Goal: Task Accomplishment & Management: Complete application form

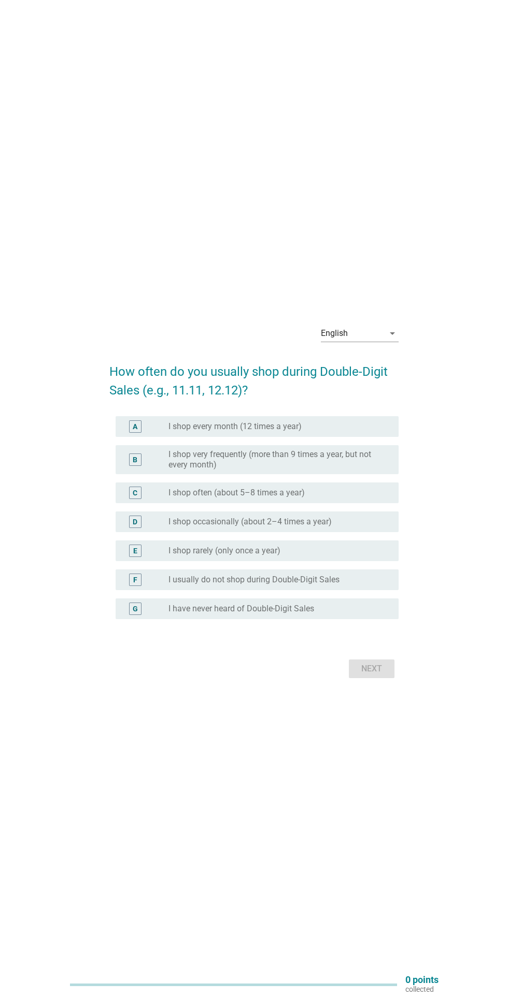
scroll to position [4, 0]
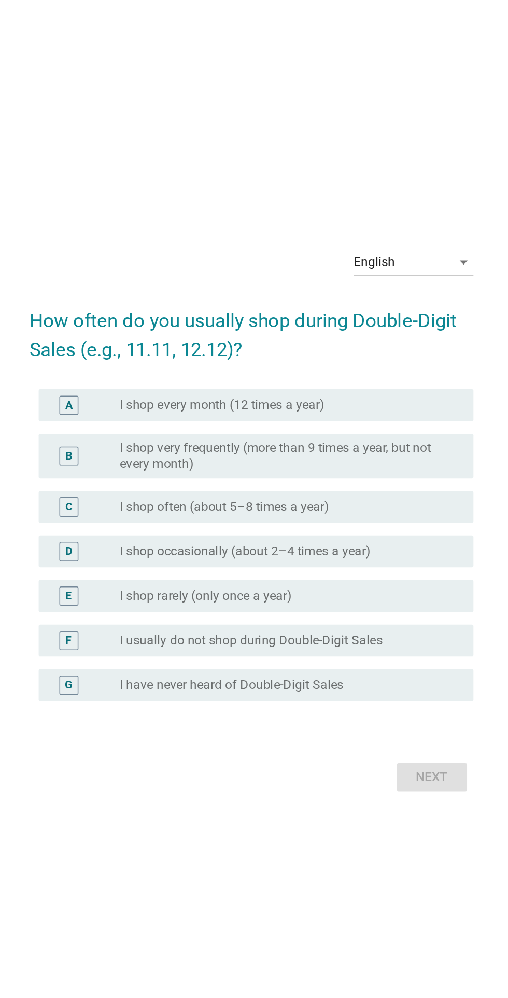
click at [384, 336] on div "arrow_drop_down" at bounding box center [391, 329] width 15 height 12
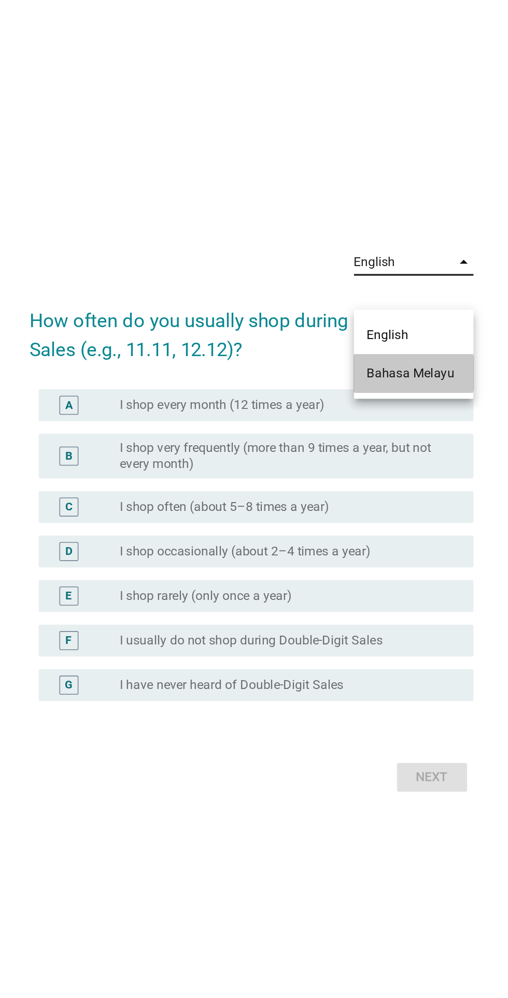
click at [381, 399] on div "Bahasa Melayu" at bounding box center [359, 402] width 61 height 12
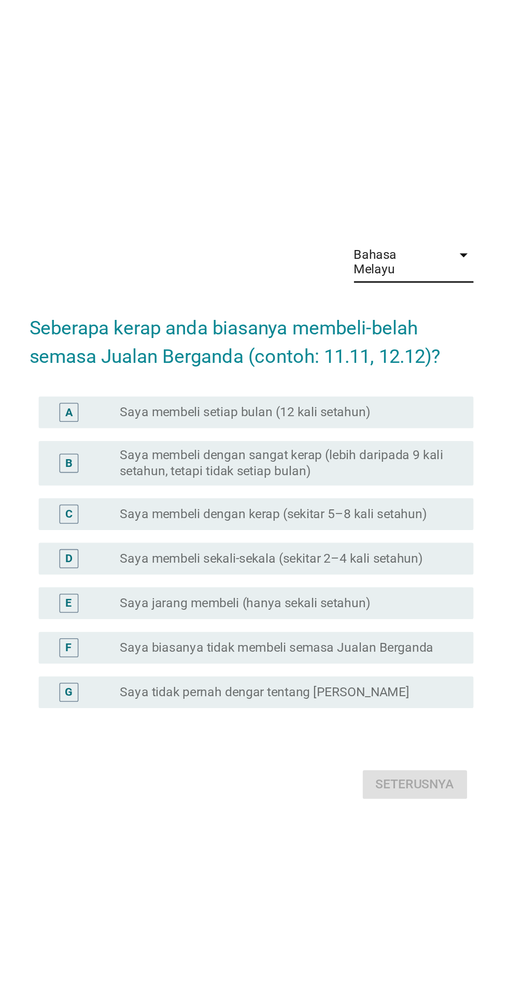
scroll to position [0, 0]
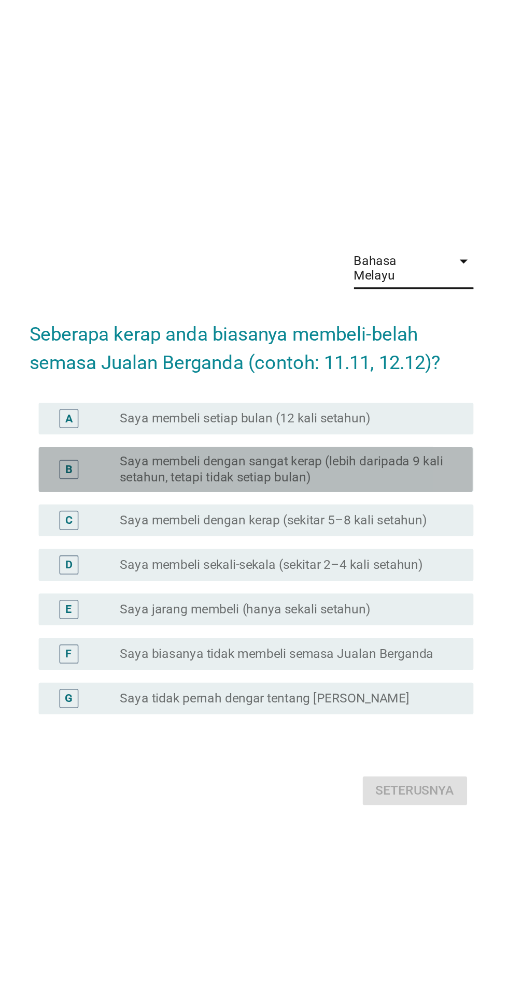
click at [219, 475] on label "Saya membeli dengan sangat kerap (lebih daripada 9 kali setahun, tetapi tidak s…" at bounding box center [274, 464] width 213 height 21
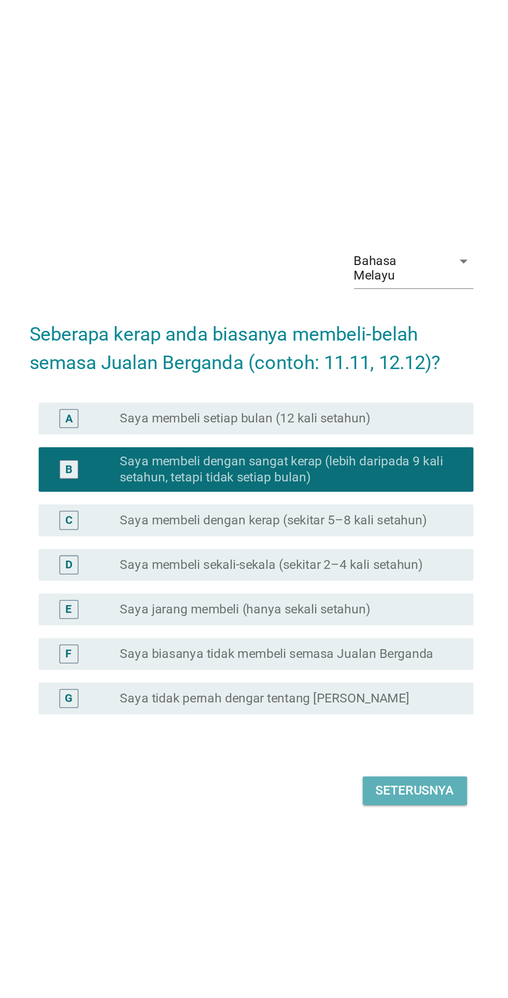
click at [360, 680] on div "Seterusnya" at bounding box center [360, 674] width 51 height 12
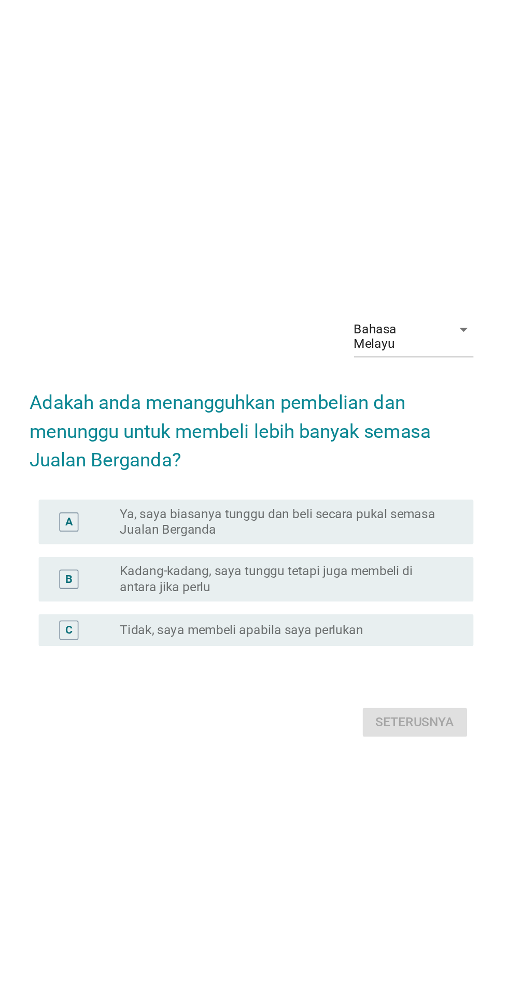
scroll to position [54, 0]
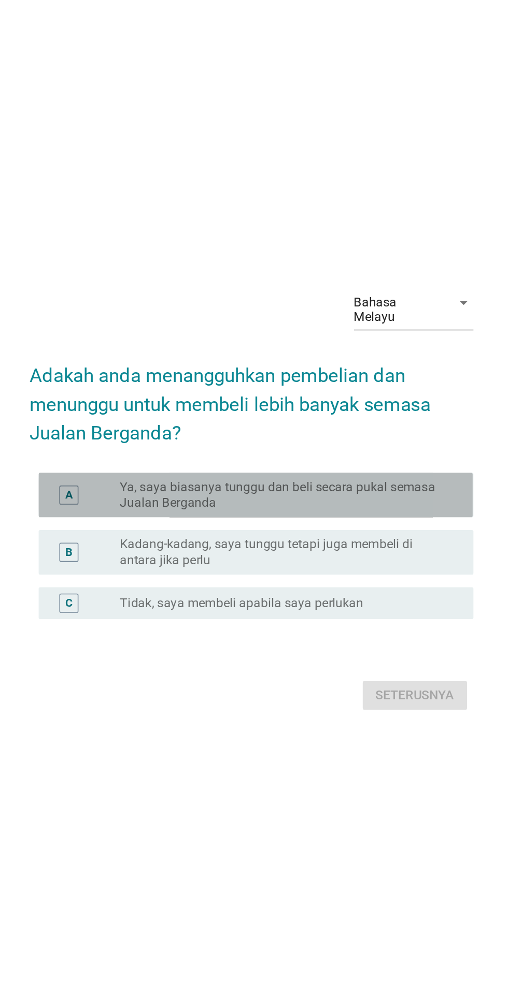
click at [214, 473] on label "Ya, saya biasanya tunggu dan beli secara pukal semasa Jualan Berganda" at bounding box center [274, 471] width 213 height 21
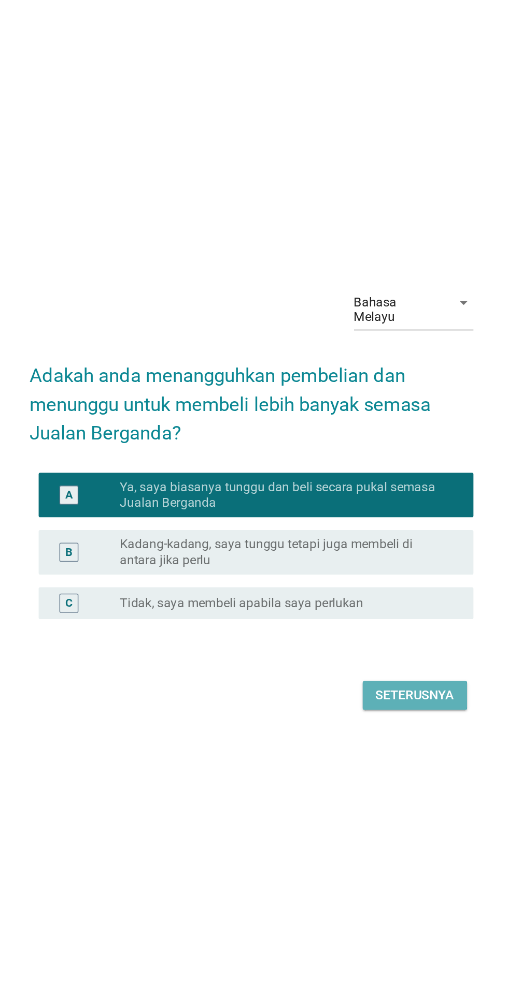
click at [364, 608] on div "Seterusnya" at bounding box center [360, 602] width 51 height 12
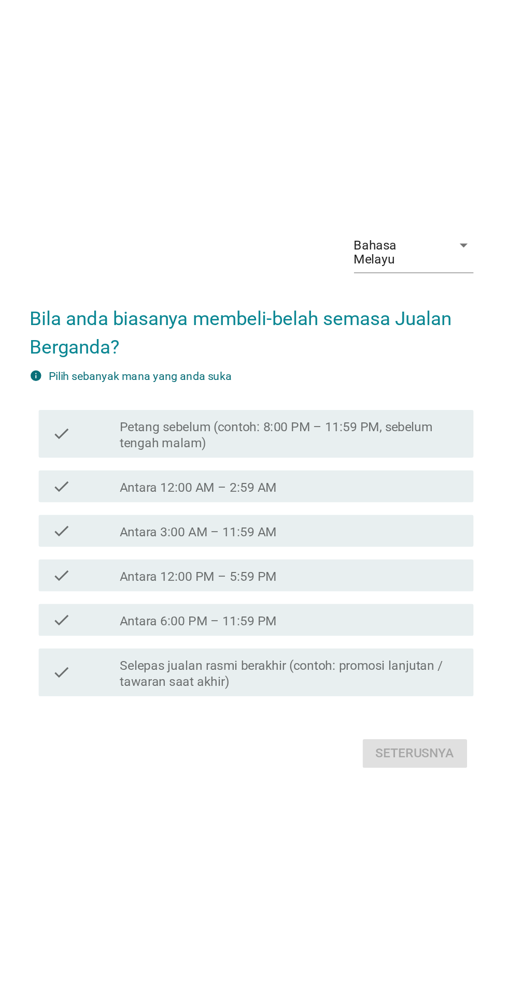
scroll to position [0, 0]
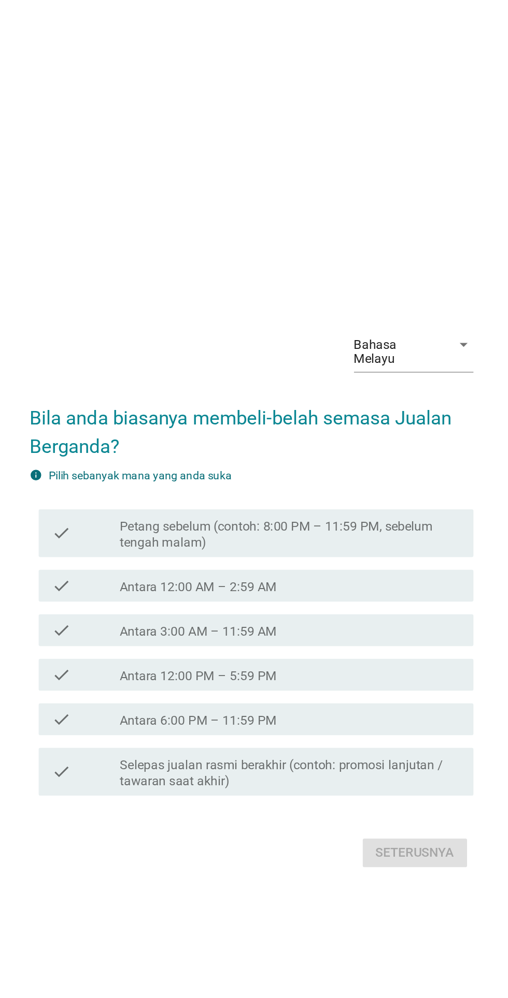
click at [216, 586] on label "Antara 6:00 PM – 11:59 PM" at bounding box center [219, 581] width 102 height 10
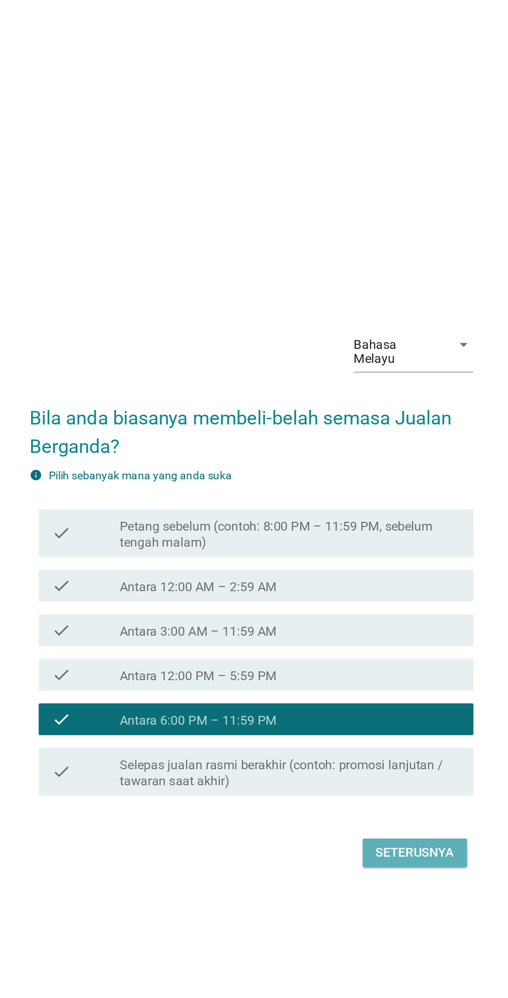
click at [356, 676] on button "Seterusnya" at bounding box center [360, 667] width 68 height 19
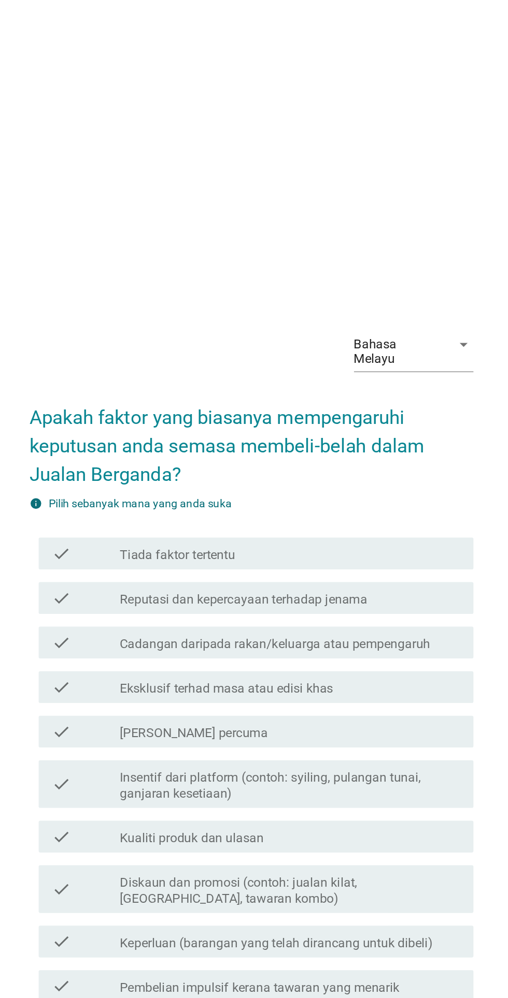
click at [196, 426] on label "Reputasi dan kepercayaan terhadap jenama" at bounding box center [248, 420] width 161 height 10
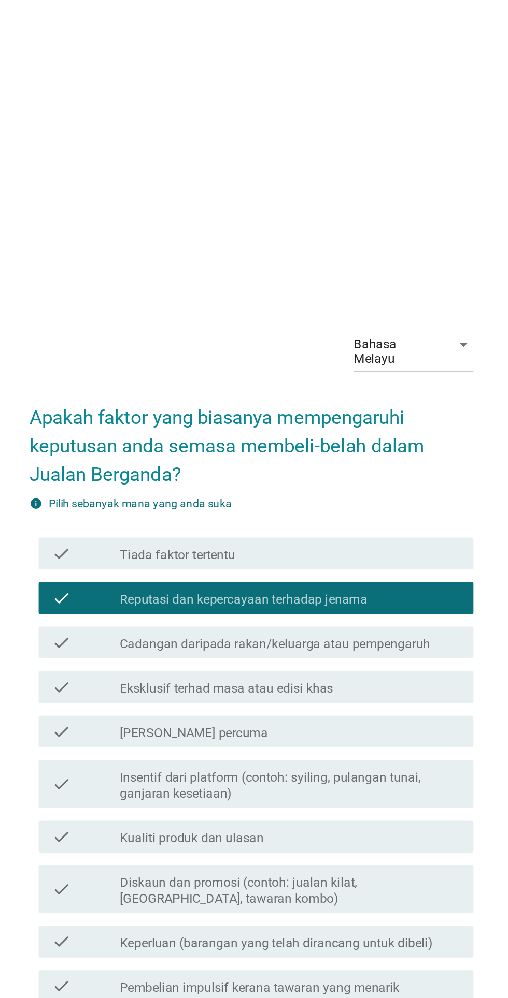
click at [204, 455] on label "Cadangan daripada rakan/keluarga atau pempengaruh" at bounding box center [269, 449] width 202 height 10
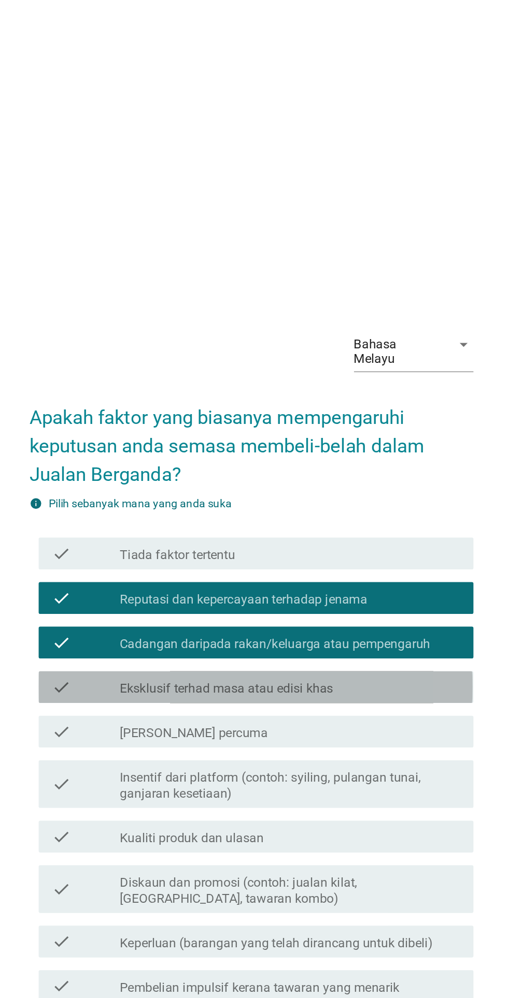
click at [218, 484] on label "Eksklusif terhad masa atau edisi khas" at bounding box center [237, 478] width 139 height 10
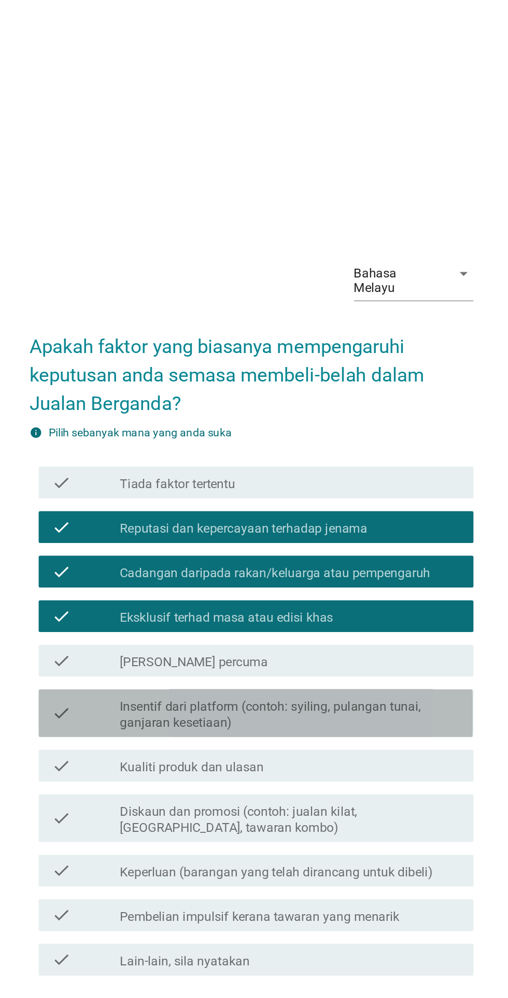
click at [206, 556] on div "check check_box_outline_blank Insentif dari platform (contoh: syiling, pulangan…" at bounding box center [256, 540] width 282 height 31
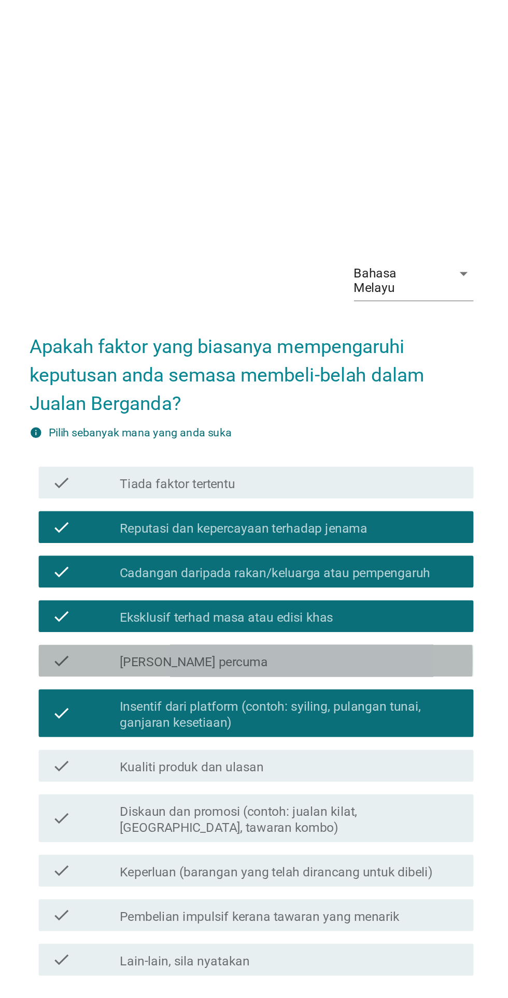
click at [187, 513] on label "[PERSON_NAME] percuma" at bounding box center [216, 507] width 96 height 10
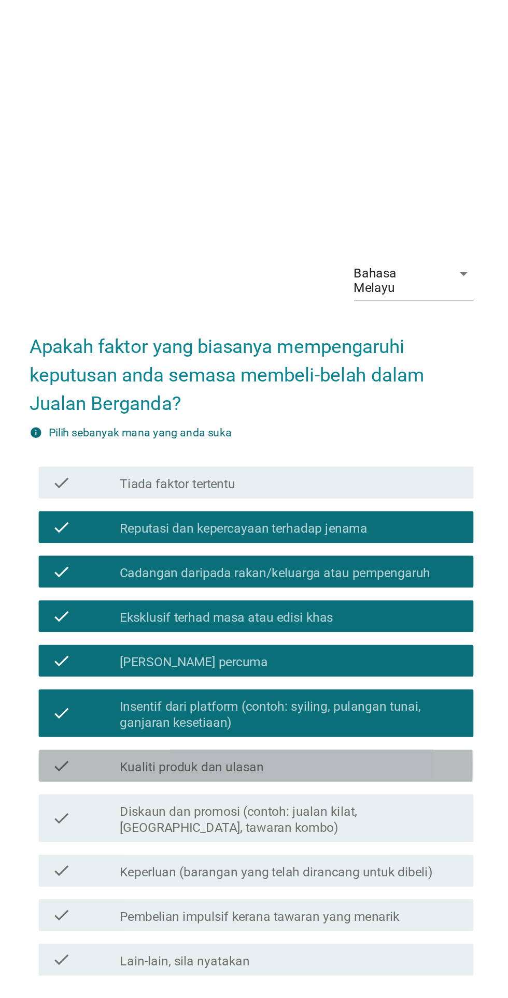
click at [218, 581] on label "Kualiti produk dan ulasan" at bounding box center [215, 576] width 94 height 10
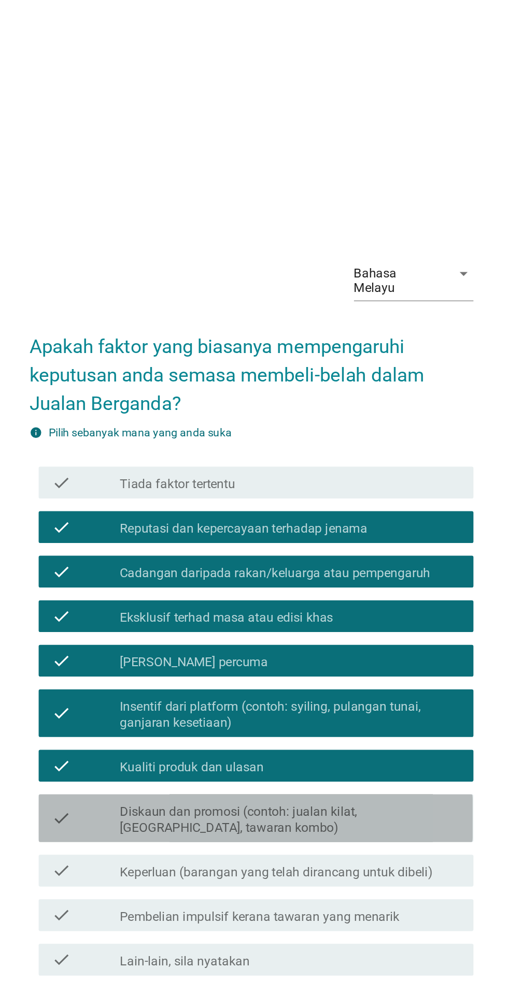
click at [237, 620] on label "Diskaun dan promosi (contoh: jualan kilat, [GEOGRAPHIC_DATA], tawaran kombo)" at bounding box center [279, 610] width 222 height 21
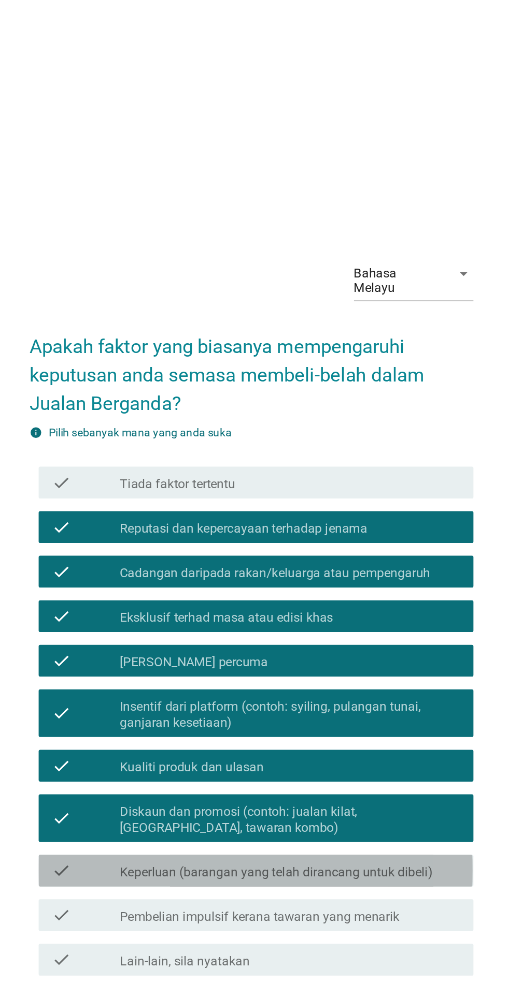
click at [226, 649] on label "Keperluan (barangan yang telah dirancang untuk dibeli)" at bounding box center [270, 644] width 204 height 10
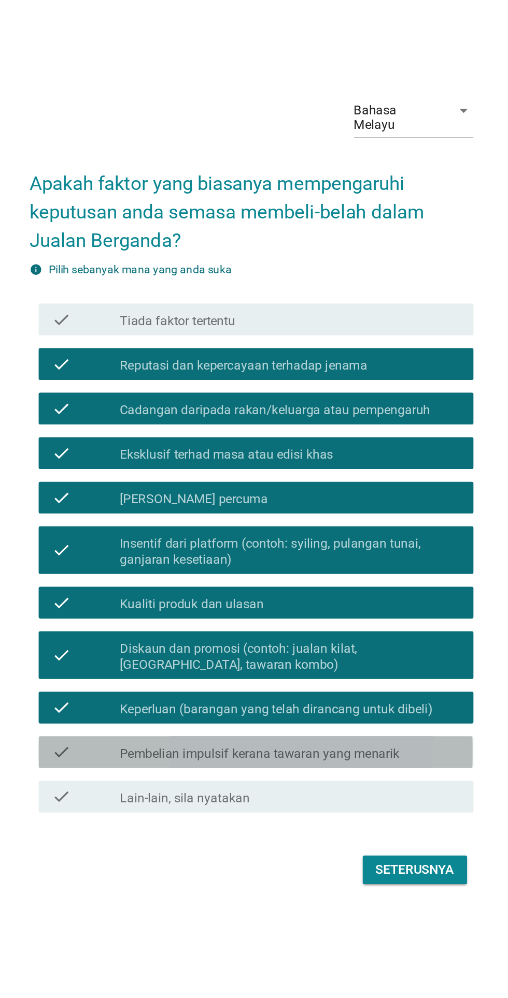
click at [214, 678] on label "Pembelian impulsif kerana tawaran yang menarik" at bounding box center [259, 673] width 182 height 10
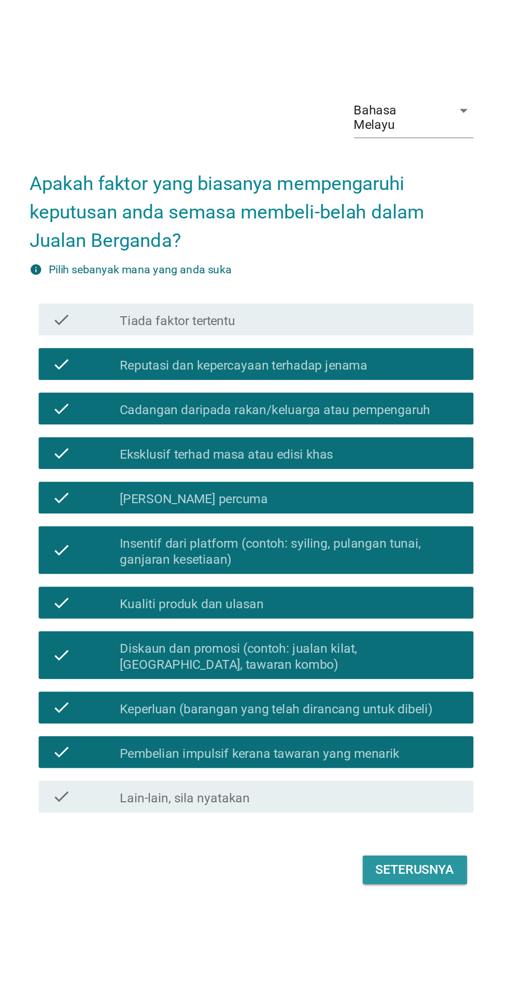
click at [360, 758] on button "Seterusnya" at bounding box center [360, 749] width 68 height 19
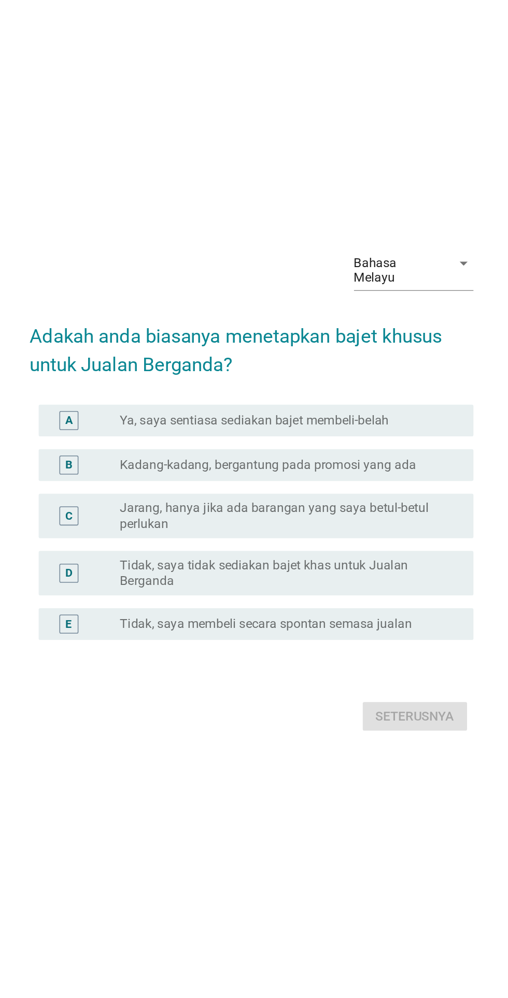
scroll to position [26, 0]
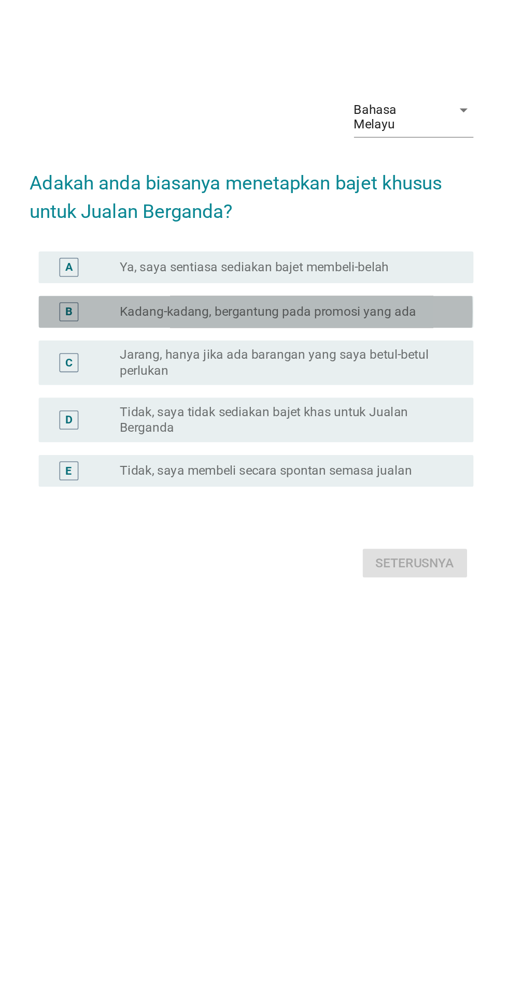
click at [172, 464] on label "Kadang-kadang, bergantung pada promosi yang ada" at bounding box center [264, 459] width 193 height 10
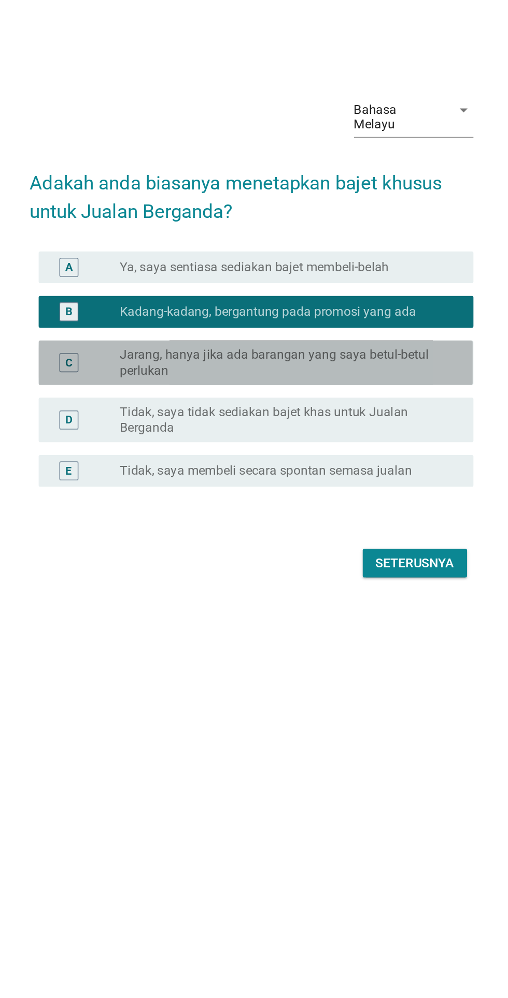
click at [178, 502] on label "Jarang, hanya jika ada barangan yang saya betul-betul perlukan" at bounding box center [274, 492] width 213 height 21
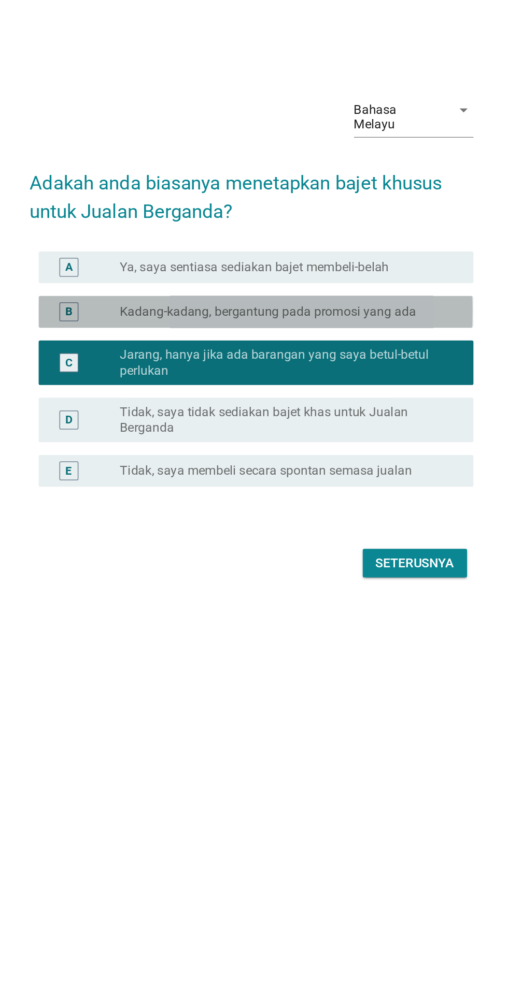
click at [171, 464] on label "Kadang-kadang, bergantung pada promosi yang ada" at bounding box center [264, 459] width 193 height 10
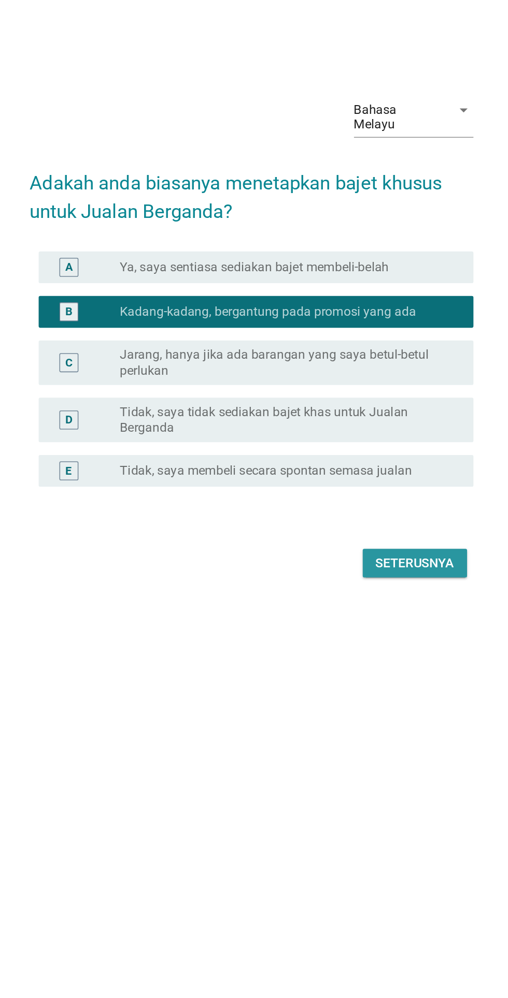
click at [383, 629] on div "Seterusnya" at bounding box center [360, 622] width 51 height 12
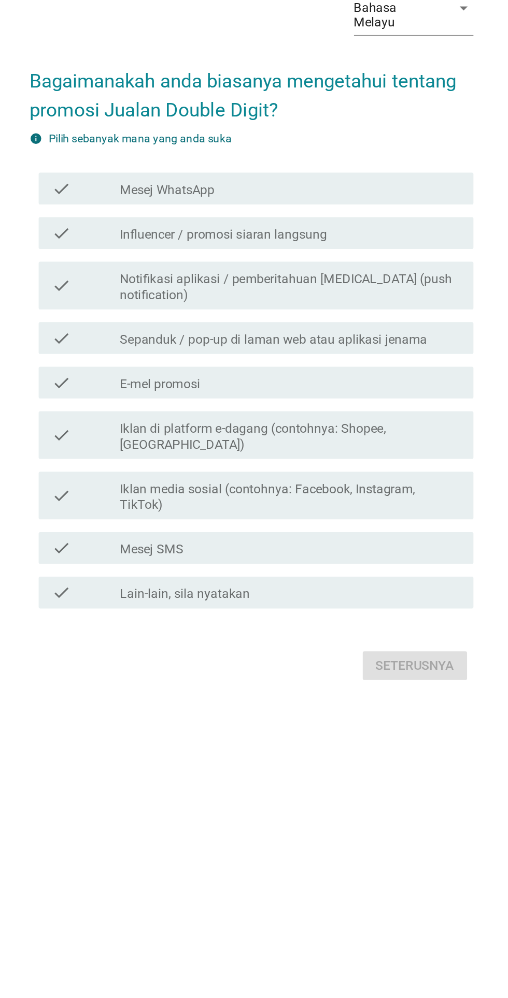
scroll to position [0, 0]
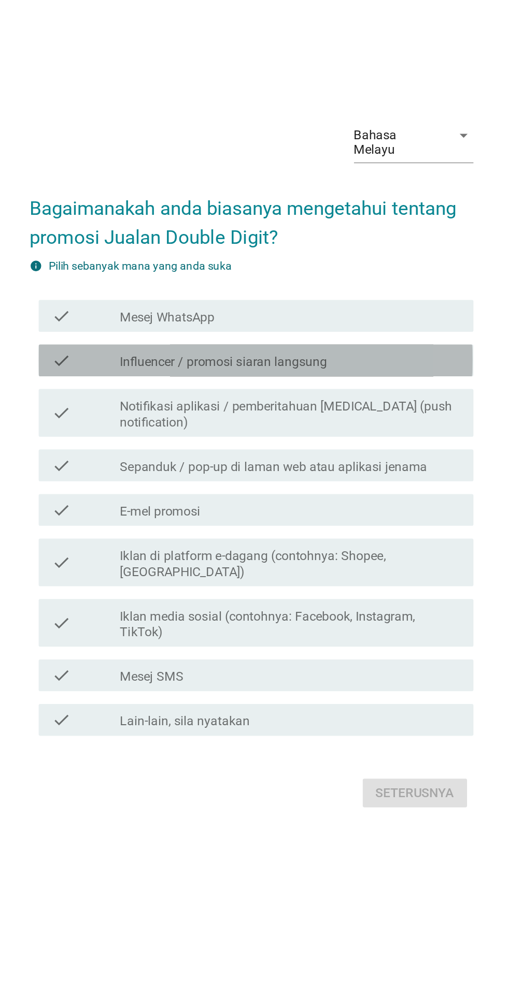
click at [172, 440] on label "Influencer / promosi siaran langsung" at bounding box center [235, 435] width 135 height 10
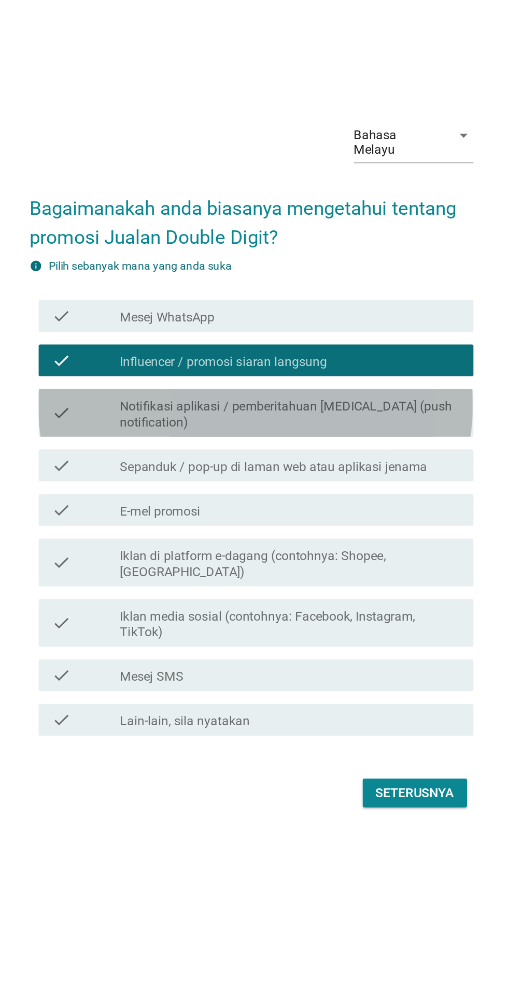
click at [177, 480] on label "Notifikasi aplikasi / pemberitahuan [MEDICAL_DATA] (push notification)" at bounding box center [279, 469] width 222 height 21
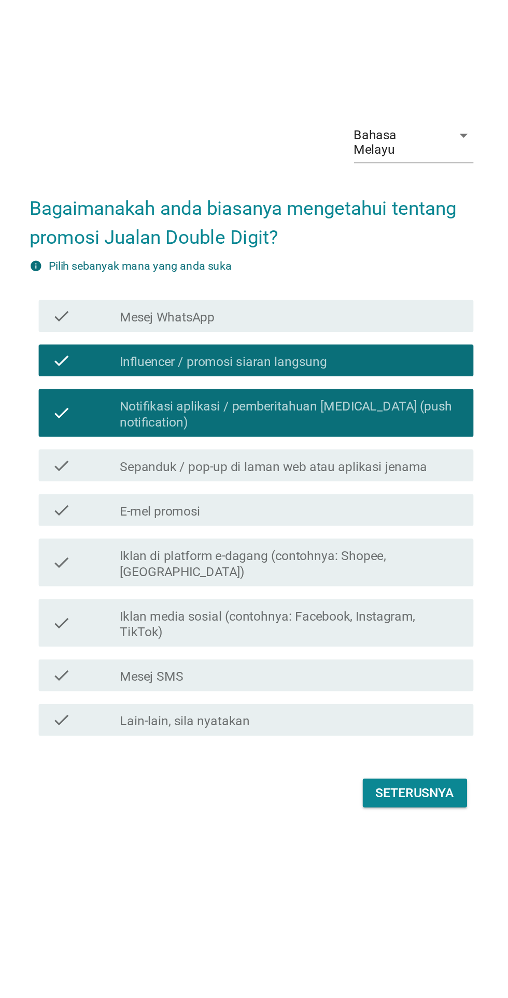
click at [183, 509] on label "Sepanduk / pop-up di laman web atau aplikasi jenama" at bounding box center [268, 503] width 200 height 10
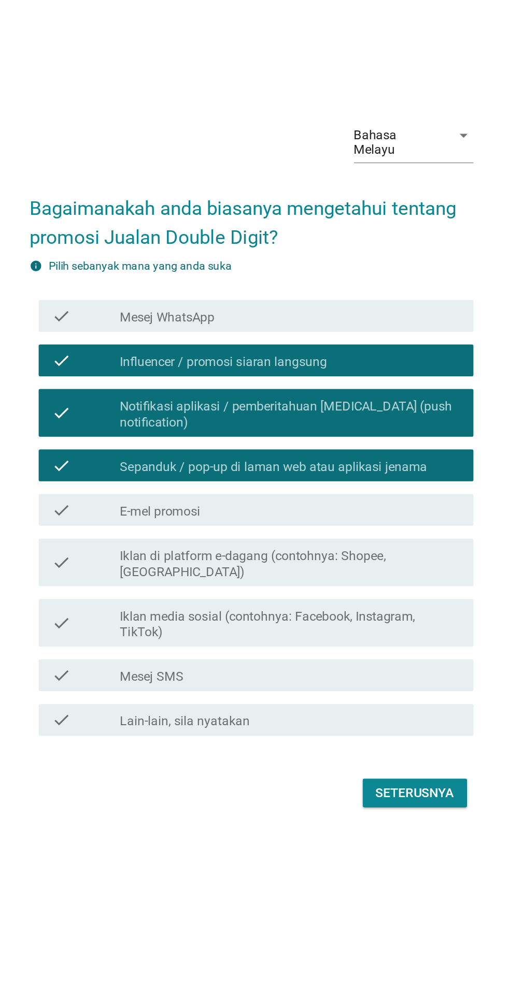
click at [200, 538] on label "E-mel promosi" at bounding box center [194, 532] width 52 height 10
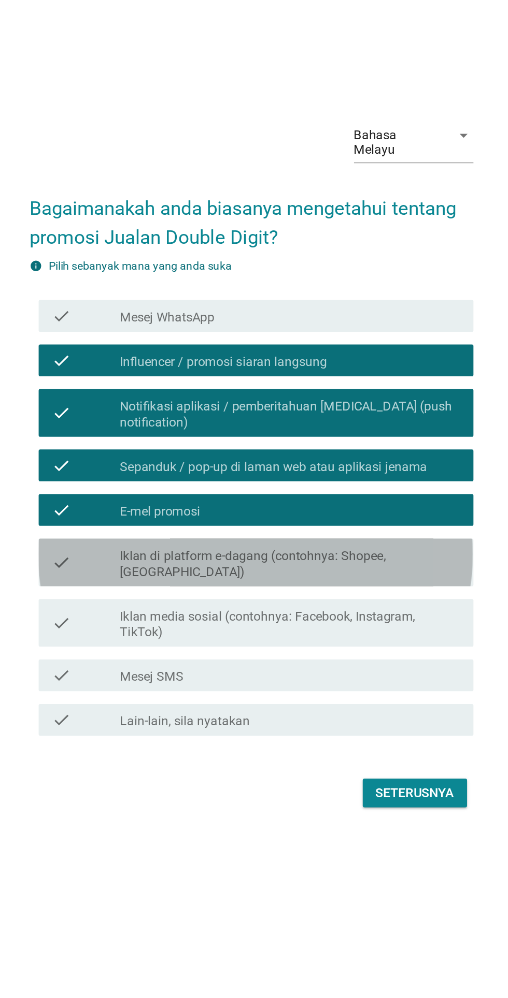
click at [221, 577] on label "Iklan di platform e-dagang (contohnya: Shopee, [GEOGRAPHIC_DATA])" at bounding box center [279, 566] width 222 height 21
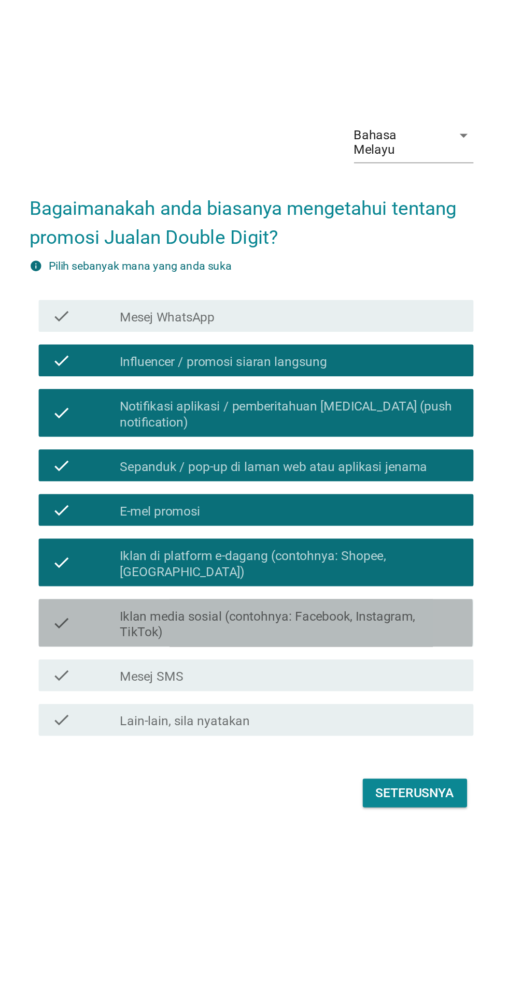
click at [227, 616] on label "Iklan media sosial (contohnya: Facebook, Instagram, TikTok)" at bounding box center [279, 606] width 222 height 21
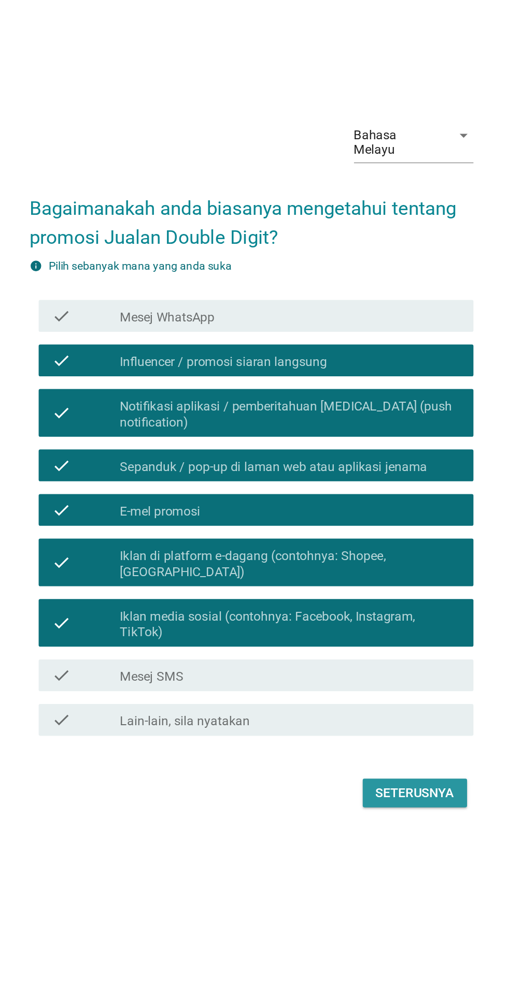
click at [368, 725] on button "Seterusnya" at bounding box center [360, 715] width 68 height 19
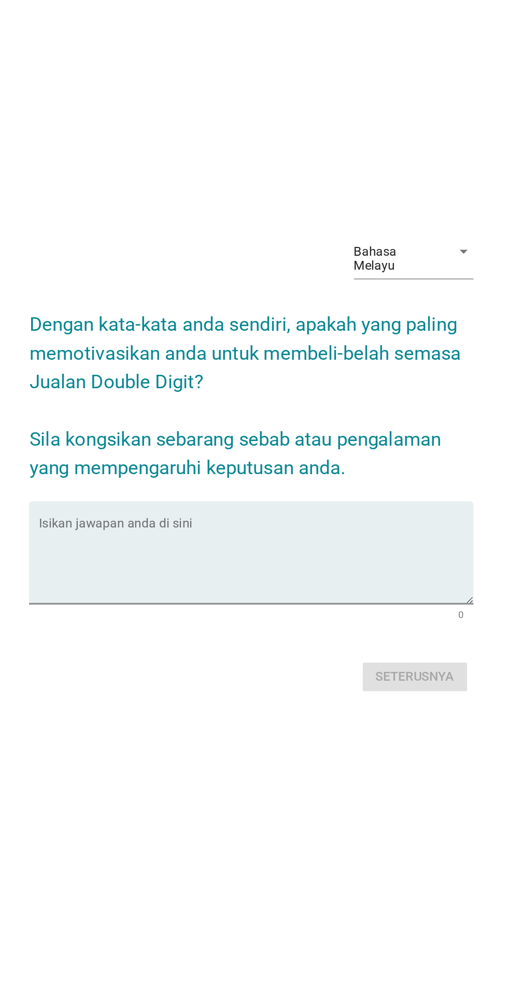
scroll to position [26, 0]
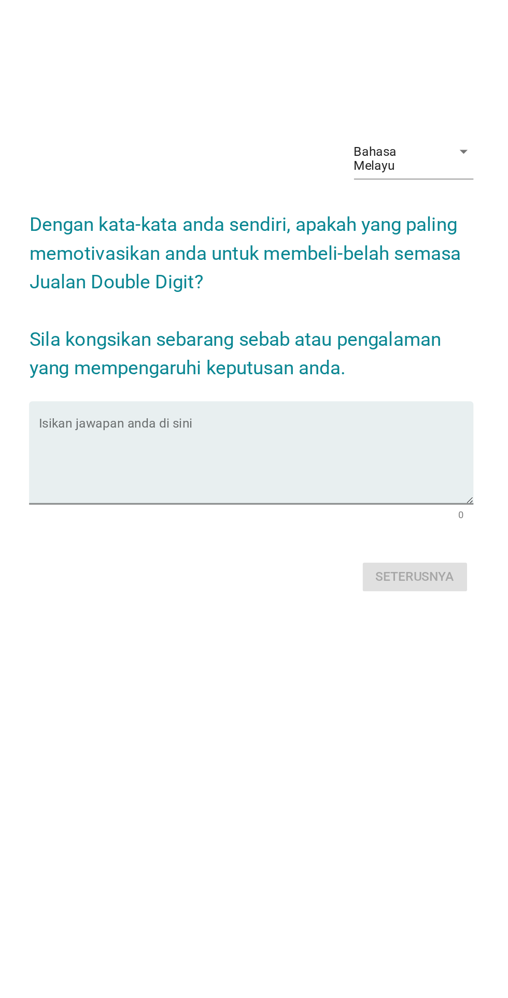
click at [144, 558] on textarea "Isikan jawapan anda di sini" at bounding box center [256, 539] width 282 height 54
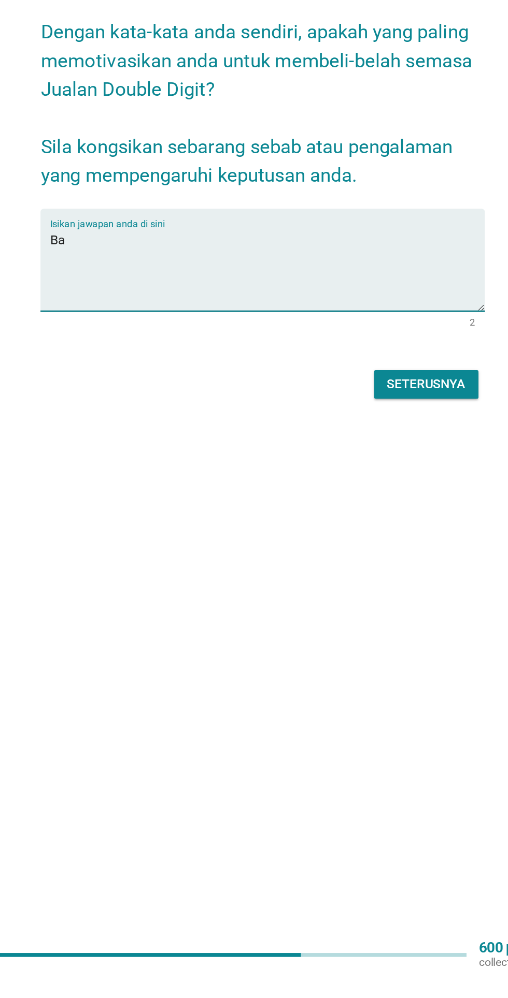
type textarea "B"
type textarea "Saya dapat berjimat"
click at [364, 620] on div "Seterusnya" at bounding box center [360, 613] width 51 height 12
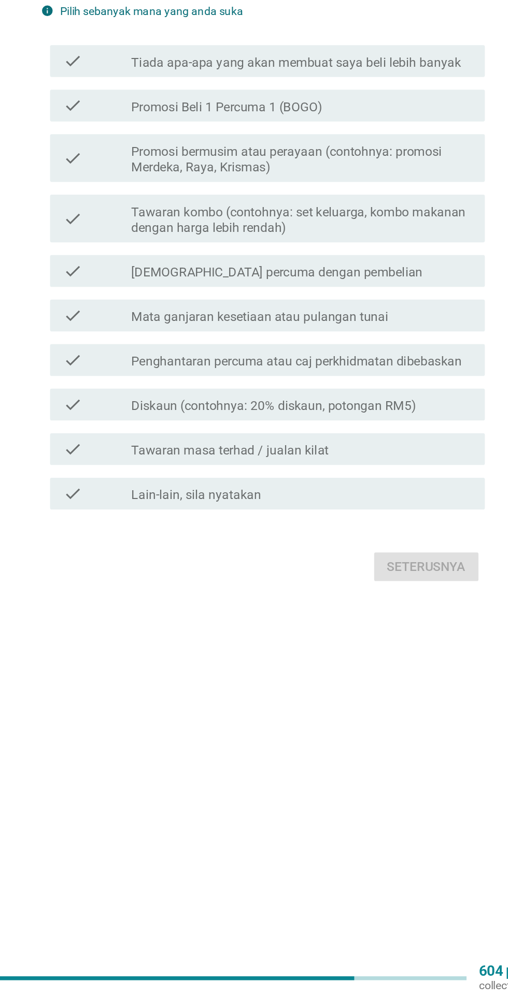
scroll to position [0, 0]
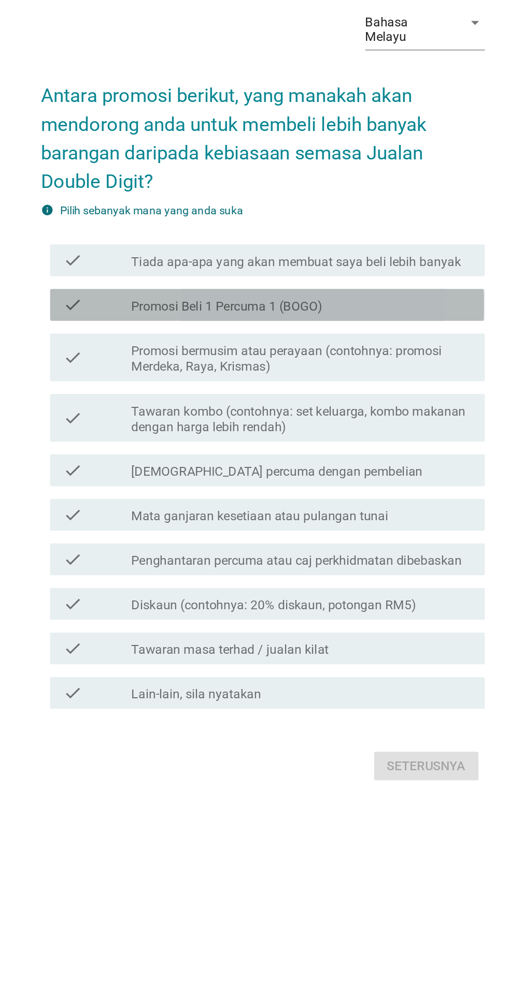
click at [171, 450] on label "Promosi Beli 1 Percuma 1 (BOGO)" at bounding box center [230, 444] width 124 height 10
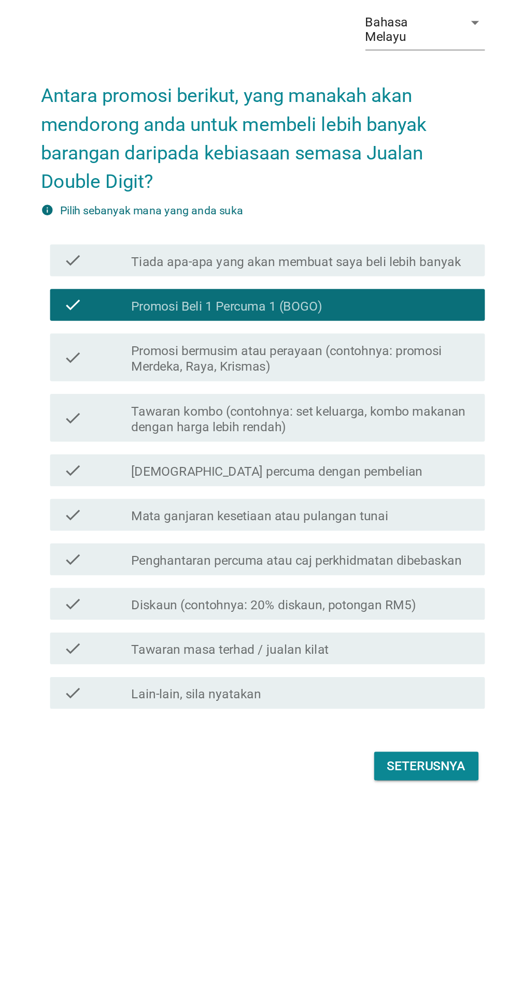
click at [196, 489] on label "Promosi bermusim atau perayaan (contohnya: promosi Merdeka, Raya, Krismas)" at bounding box center [279, 478] width 222 height 21
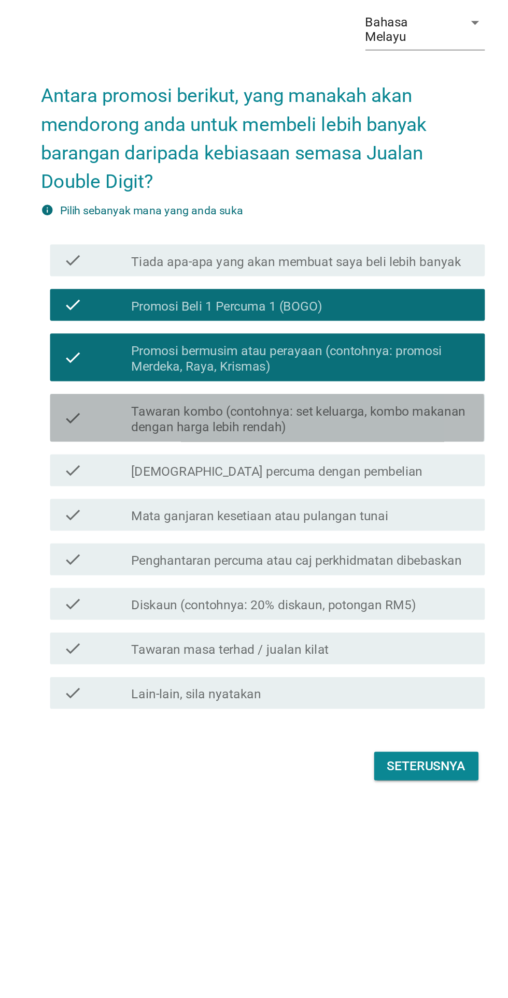
click at [193, 528] on label "Tawaran kombo (contohnya: set keluarga, kombo makanan dengan harga lebih rendah)" at bounding box center [279, 518] width 222 height 21
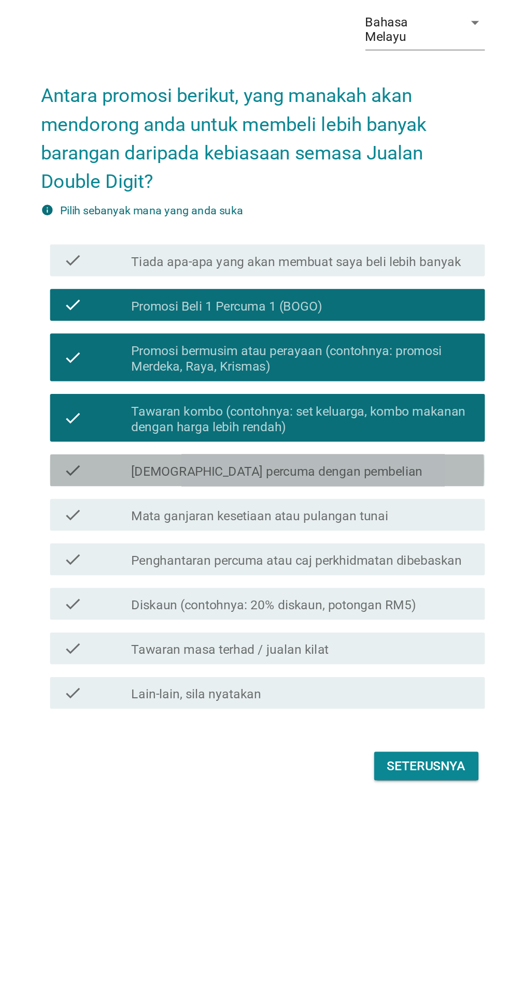
click at [208, 557] on label "[DEMOGRAPHIC_DATA] percuma dengan pembelian" at bounding box center [263, 552] width 190 height 10
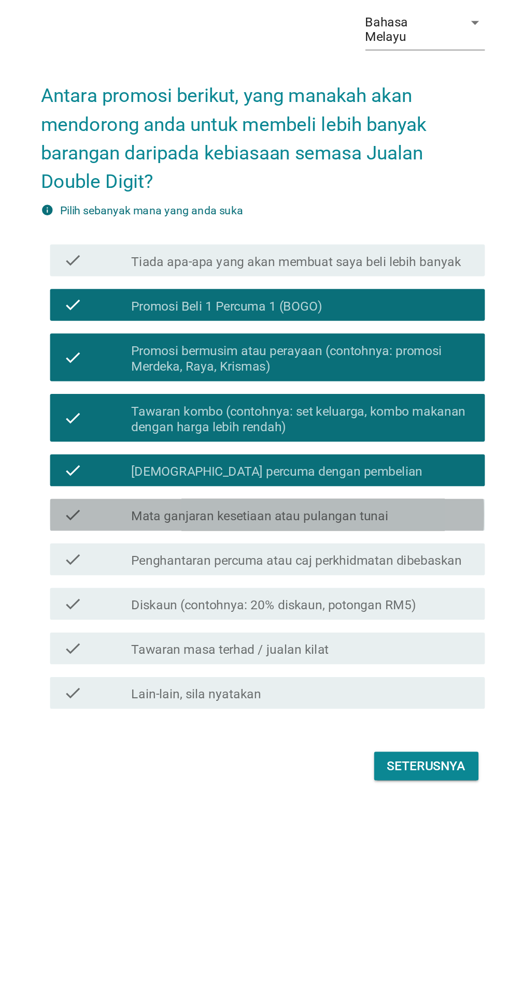
click at [198, 586] on label "Mata ganjaran kesetiaan atau pulangan tunai" at bounding box center [251, 581] width 167 height 10
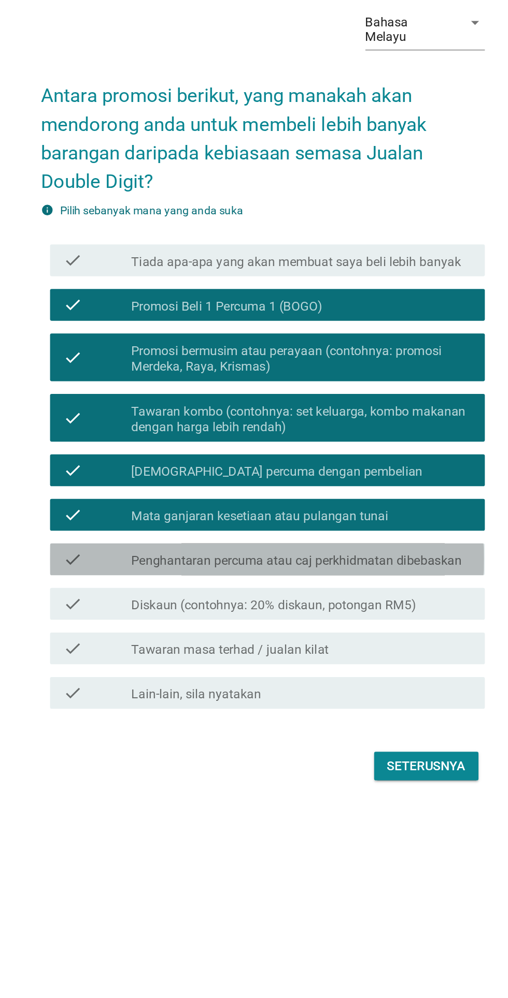
click at [206, 615] on label "Penghantaran percuma atau caj perkhidmatan dibebaskan" at bounding box center [275, 610] width 215 height 10
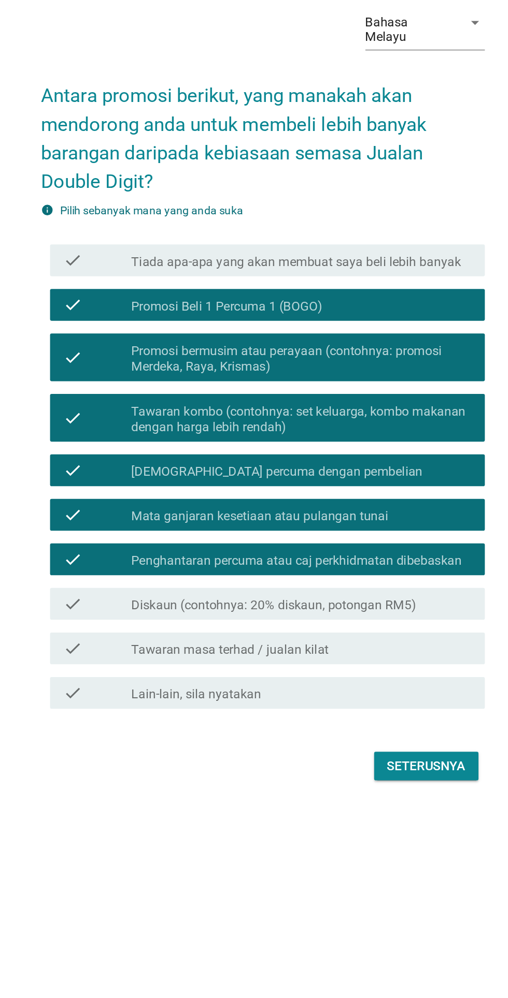
click at [213, 644] on label "Diskaun (contohnya: 20% diskaun, potongan RM5)" at bounding box center [260, 639] width 185 height 10
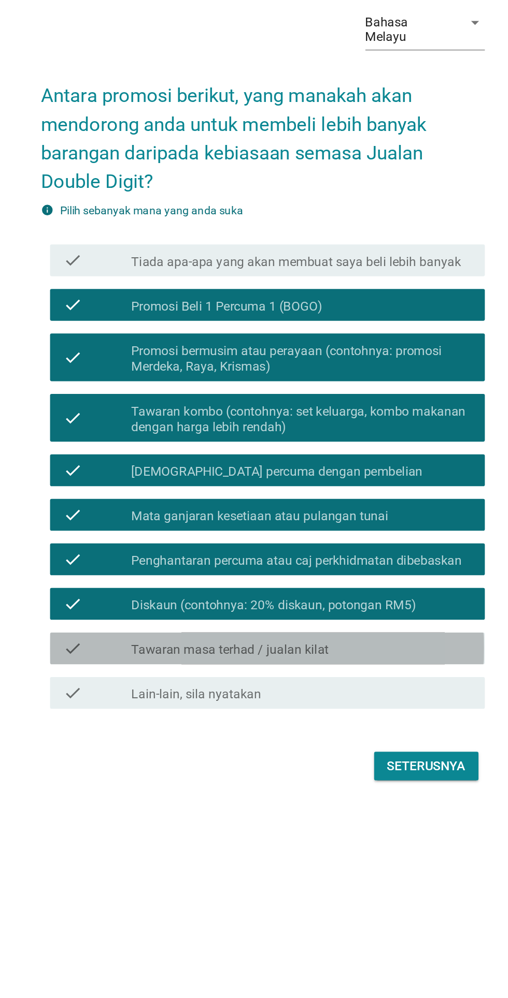
click at [216, 673] on label "Tawaran masa terhad / jualan kilat" at bounding box center [232, 668] width 128 height 10
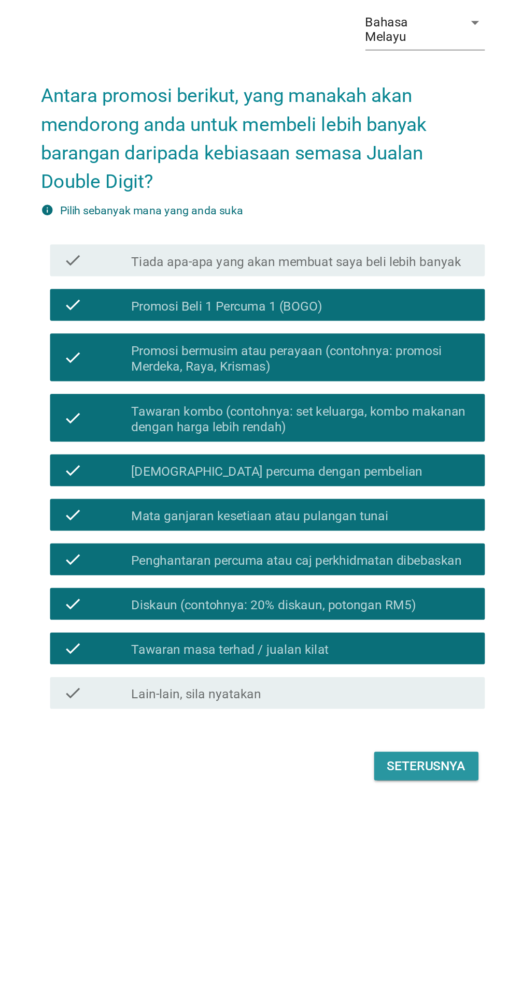
click at [362, 750] on div "Seterusnya" at bounding box center [360, 743] width 51 height 12
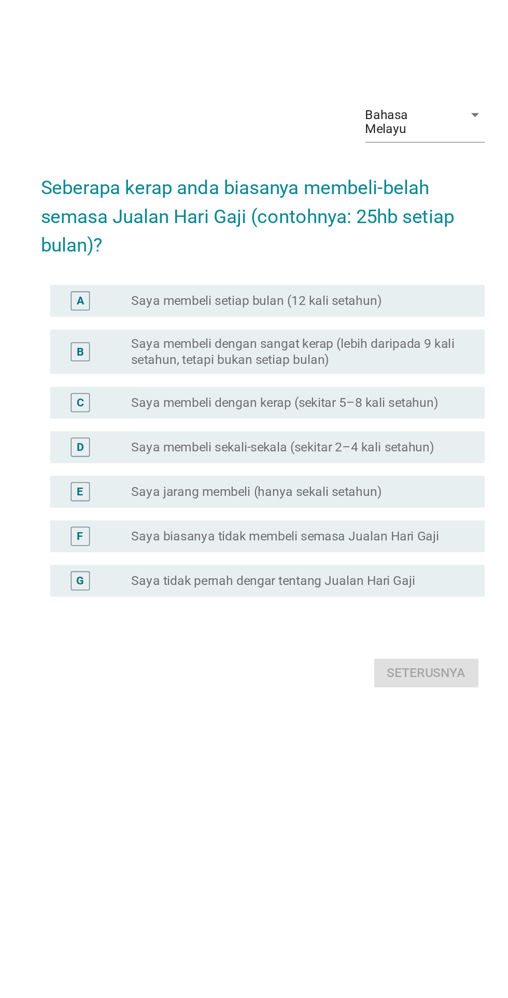
scroll to position [60, 0]
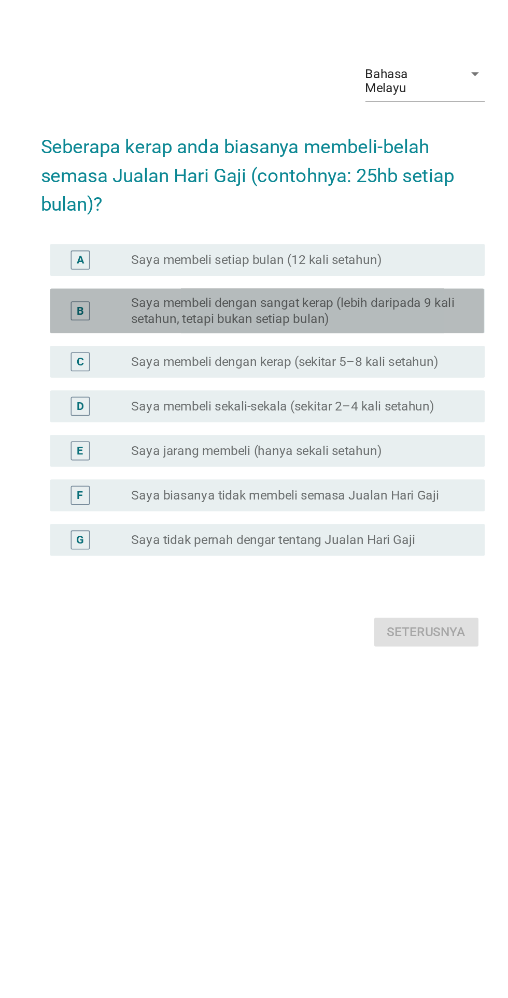
click at [370, 453] on label "Saya membeli dengan sangat kerap (lebih daripada 9 kali setahun, tetapi bukan s…" at bounding box center [274, 447] width 213 height 21
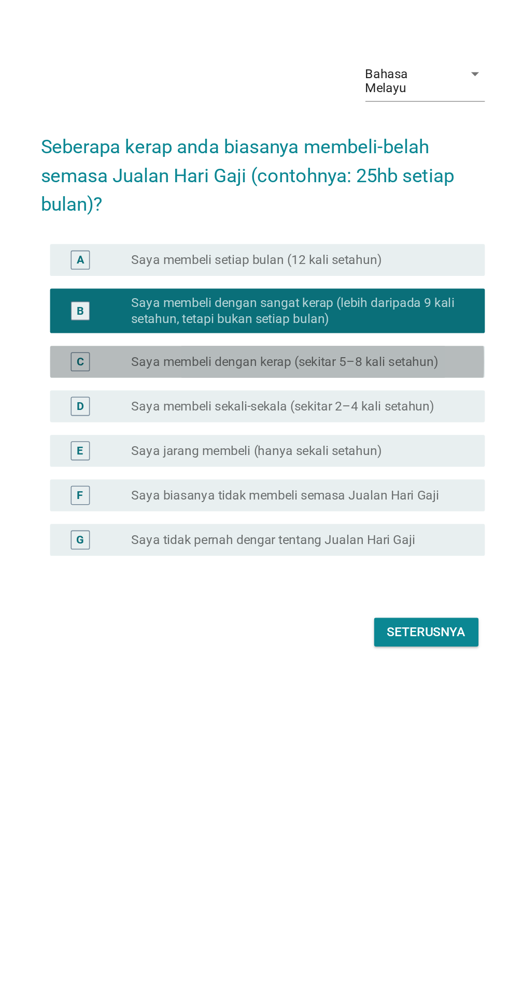
click at [358, 485] on label "Saya membeli dengan kerap (sekitar 5–8 kali setahun)" at bounding box center [268, 480] width 200 height 10
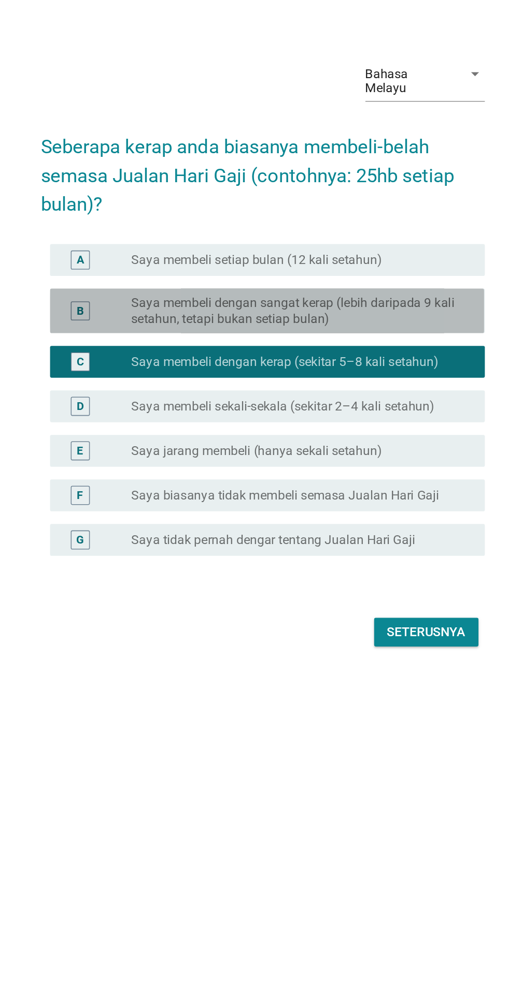
click at [377, 444] on label "Saya membeli dengan sangat kerap (lebih daripada 9 kali setahun, tetapi bukan s…" at bounding box center [274, 447] width 213 height 21
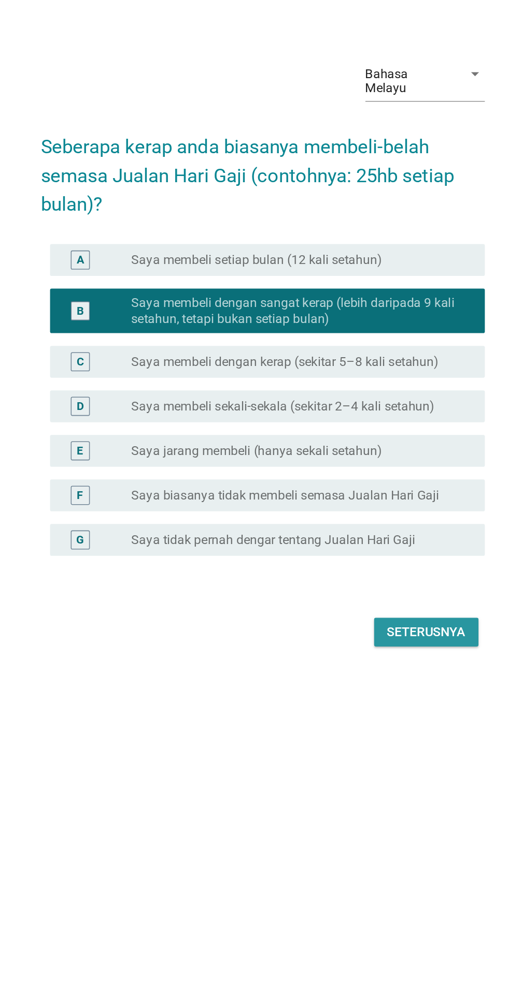
click at [365, 665] on button "Seterusnya" at bounding box center [360, 656] width 68 height 19
